Goal: Transaction & Acquisition: Purchase product/service

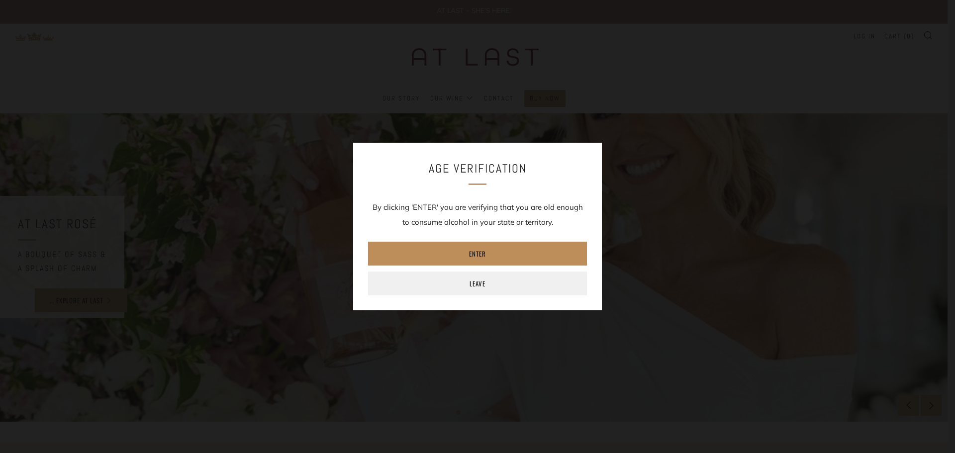
click at [464, 248] on link "Enter" at bounding box center [477, 254] width 219 height 24
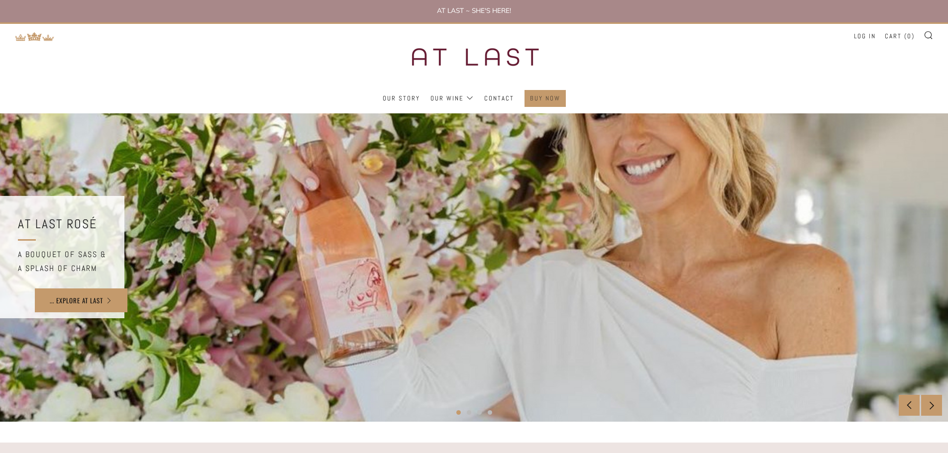
click at [548, 96] on link "Buy Now" at bounding box center [545, 99] width 30 height 16
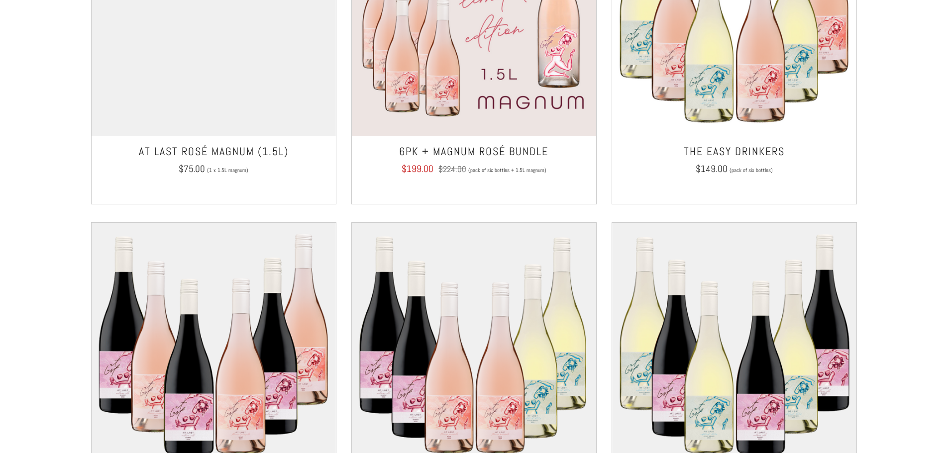
scroll to position [746, 0]
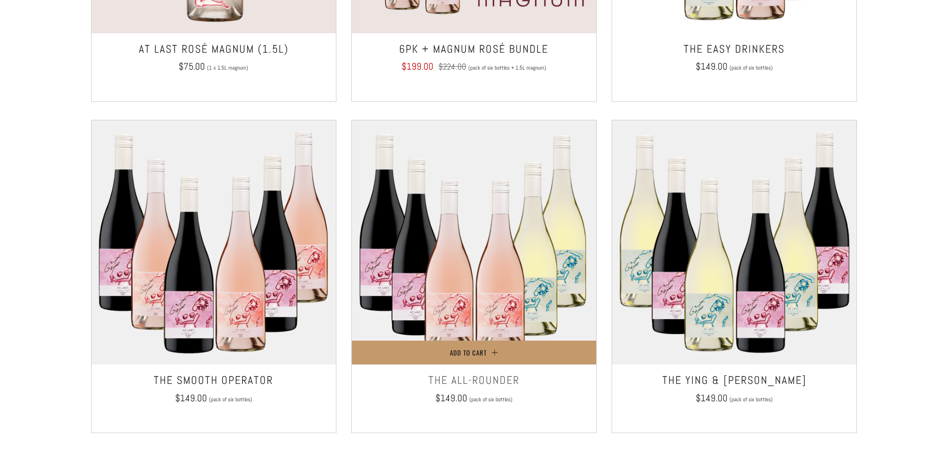
click at [494, 379] on h3 "THE ALL-ROUNDER" at bounding box center [474, 381] width 234 height 20
